Goal: Information Seeking & Learning: Learn about a topic

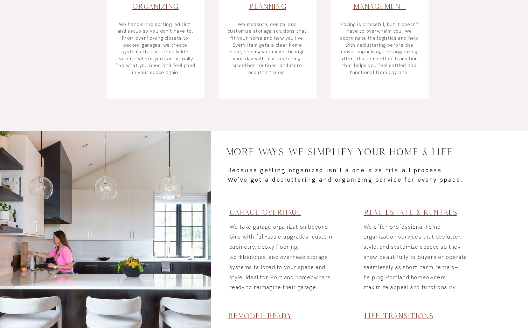
scroll to position [351, 0]
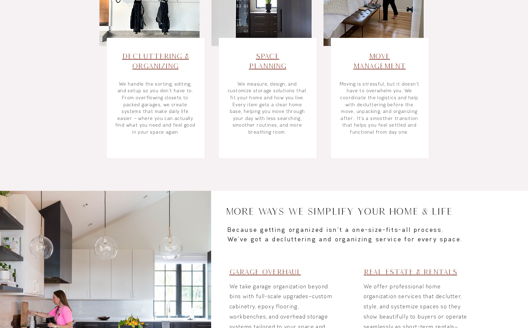
click at [370, 66] on span "Move Management​" at bounding box center [379, 61] width 53 height 18
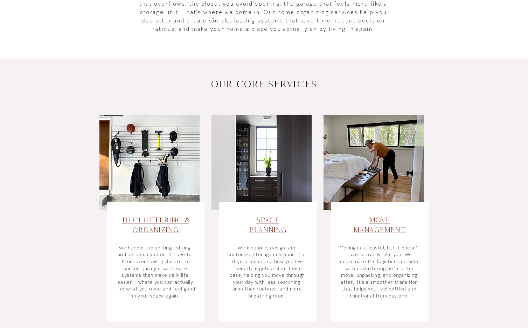
scroll to position [280, 0]
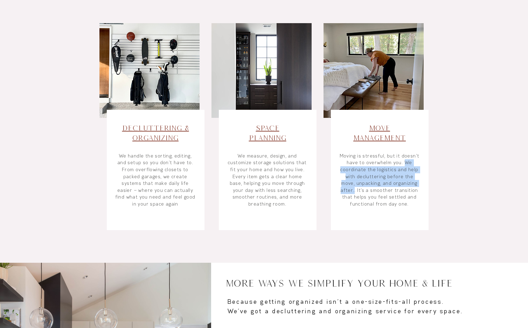
copy p "We coordinate the logistics and help with decluttering before the move, unpacki…"
drag, startPoint x: 405, startPoint y: 162, endPoint x: 418, endPoint y: 181, distance: 23.7
click at [418, 181] on p "Moving is stressful, but it doesn’t have to overwhelm you. We coordinate the lo…" at bounding box center [379, 179] width 83 height 55
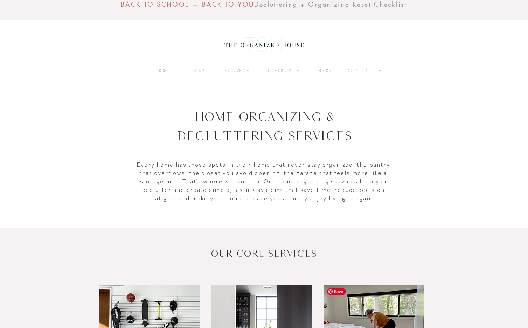
scroll to position [0, 0]
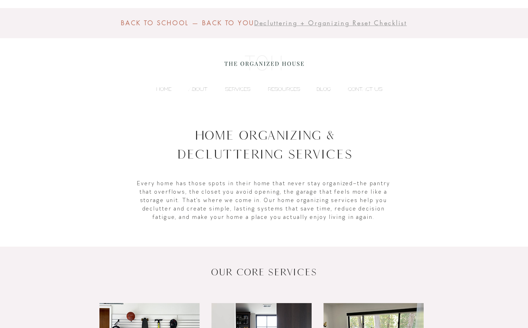
click at [263, 61] on img at bounding box center [264, 63] width 86 height 28
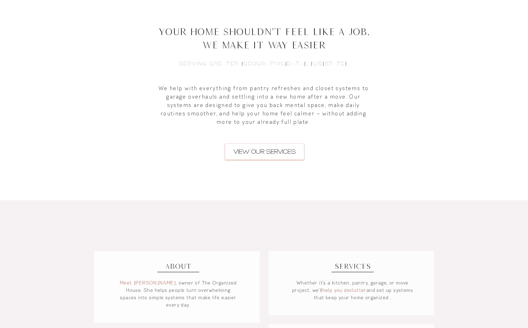
scroll to position [411, 0]
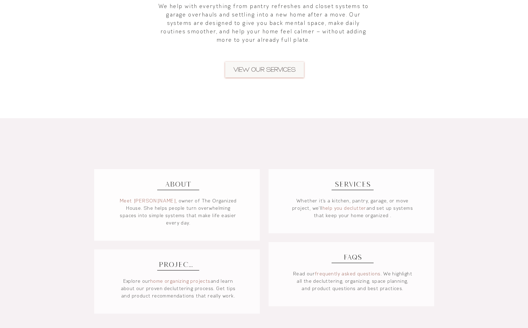
click at [273, 67] on span "VIEW OUR SERVICES" at bounding box center [265, 69] width 62 height 8
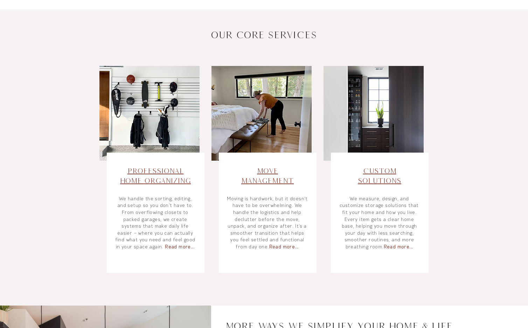
scroll to position [267, 0]
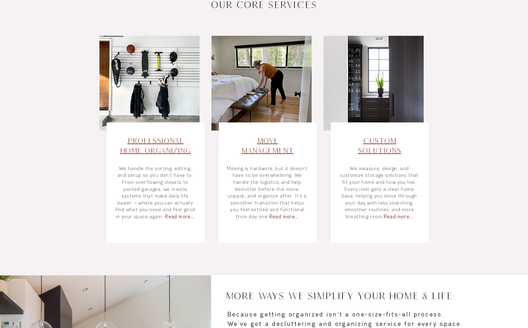
click at [373, 145] on h3 "Custom Solutions ​" at bounding box center [379, 146] width 83 height 20
click at [373, 140] on span "Custom Solutions" at bounding box center [379, 145] width 43 height 18
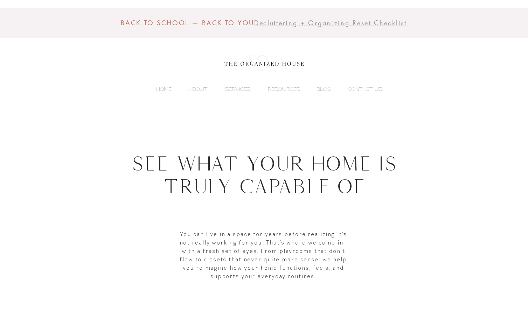
click at [160, 84] on p "HOME" at bounding box center [164, 89] width 22 height 11
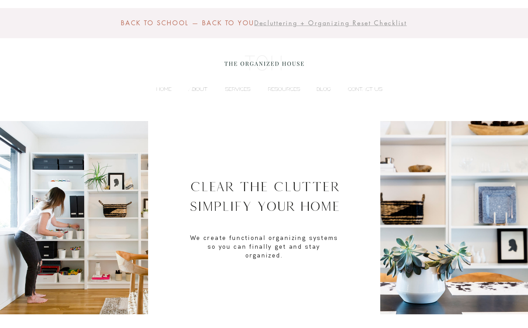
click at [193, 89] on p "ABOUT" at bounding box center [198, 89] width 26 height 11
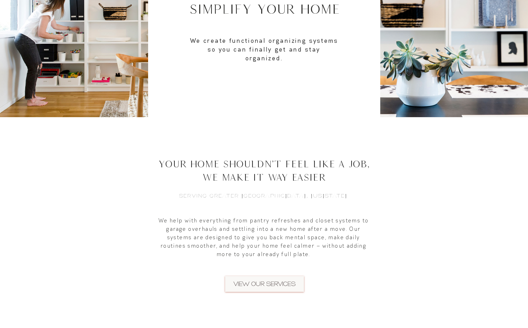
click at [259, 280] on span "VIEW OUR SERVICES" at bounding box center [265, 283] width 62 height 8
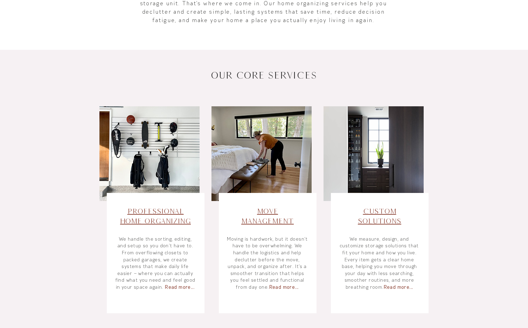
scroll to position [229, 0]
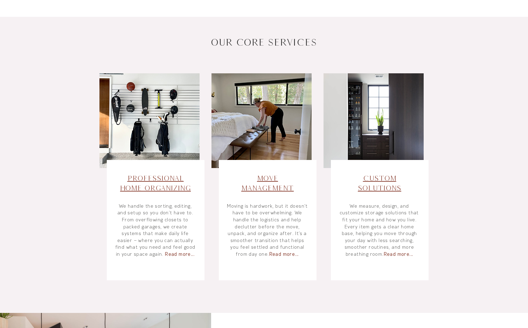
click at [379, 187] on span "Custom Solutions" at bounding box center [379, 183] width 43 height 18
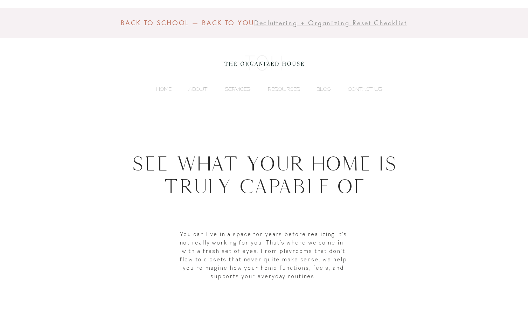
scroll to position [233, 0]
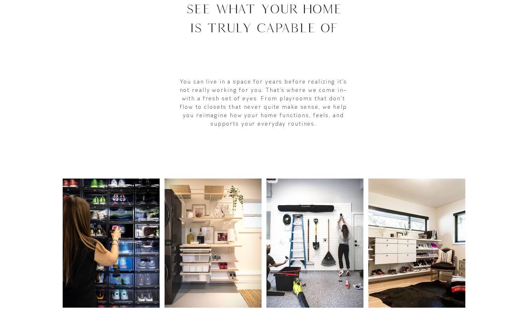
scroll to position [106, 0]
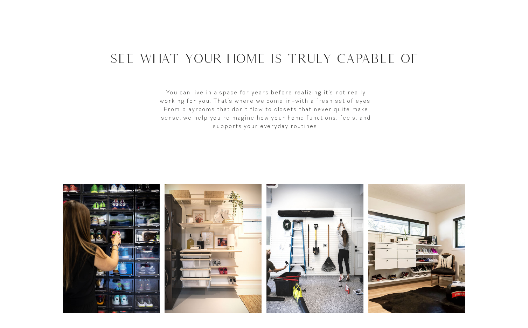
scroll to position [131, 0]
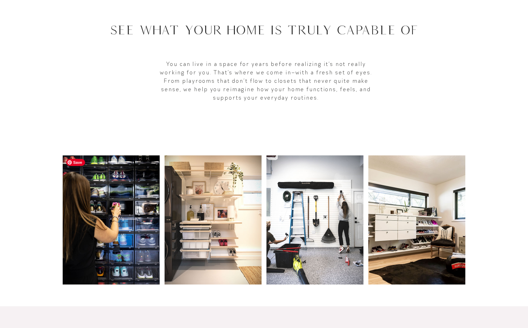
click at [135, 190] on img at bounding box center [111, 219] width 97 height 129
click at [198, 197] on img at bounding box center [213, 219] width 97 height 129
click at [321, 195] on img at bounding box center [315, 219] width 97 height 129
click at [405, 197] on img at bounding box center [417, 219] width 97 height 129
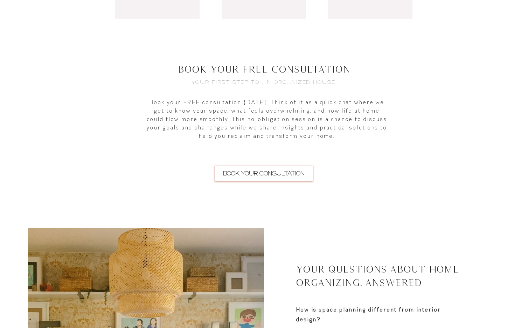
scroll to position [920, 0]
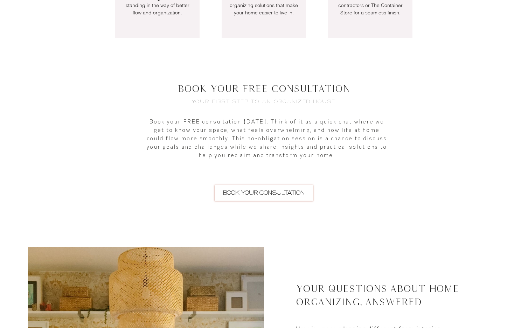
click at [392, 241] on div at bounding box center [264, 154] width 528 height 186
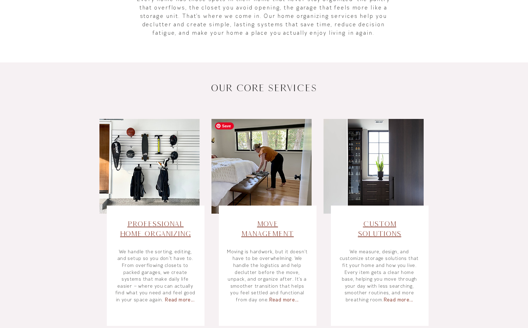
scroll to position [217, 0]
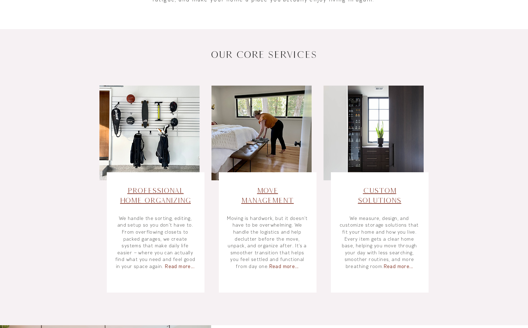
click at [360, 201] on span "Custom Solutions" at bounding box center [379, 195] width 43 height 18
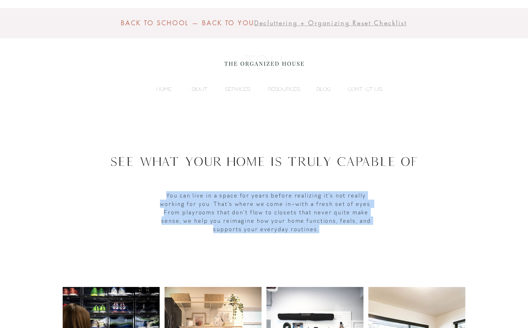
drag, startPoint x: 318, startPoint y: 229, endPoint x: 167, endPoint y: 197, distance: 154.7
click at [167, 197] on p "You can live in a space for years before realizing it’s not really working for …" at bounding box center [266, 212] width 224 height 42
copy p "You can live in a space for years before realizing it’s not really working for …"
